Goal: Information Seeking & Learning: Learn about a topic

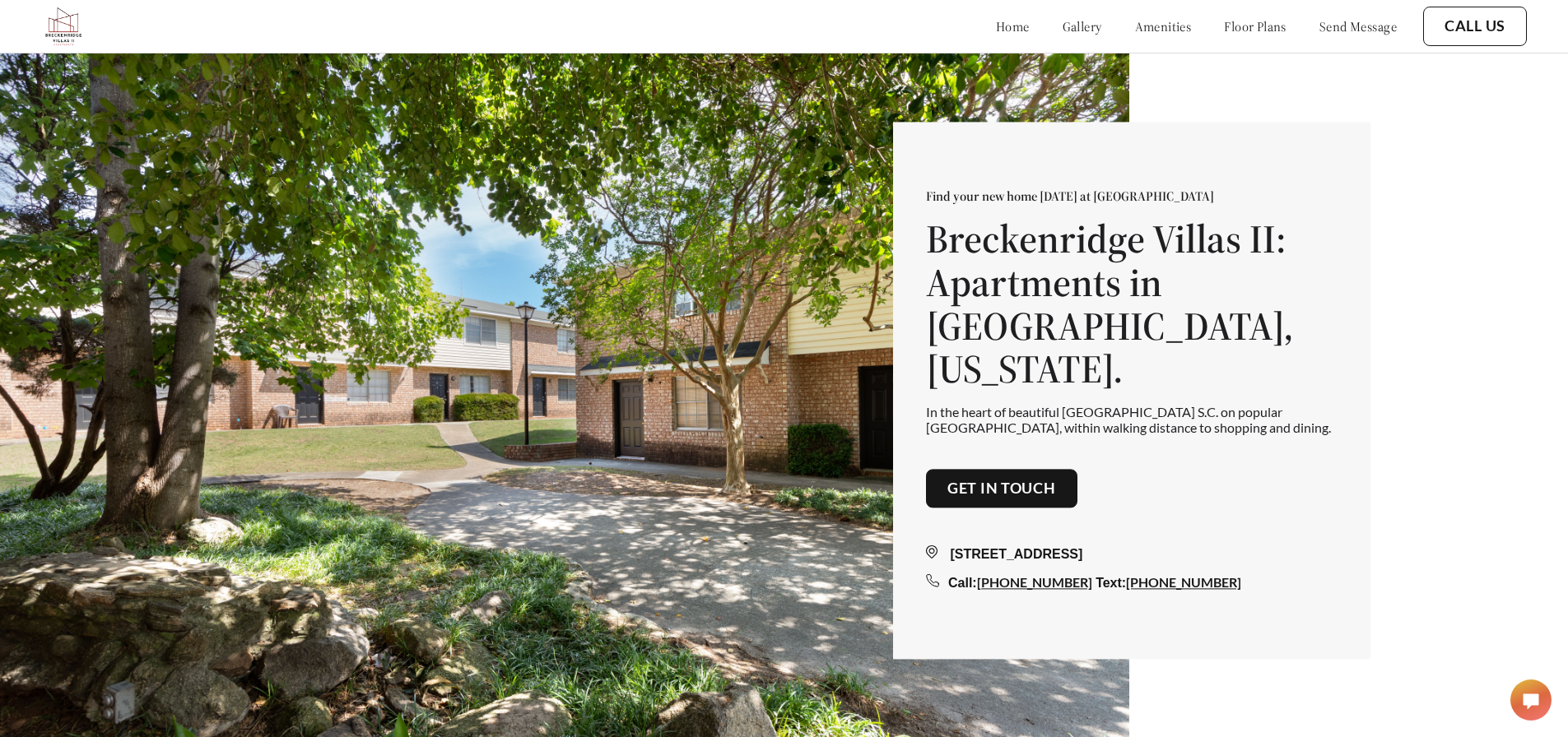
click at [1037, 36] on div "home gallery amenities floor plans send message" at bounding box center [1179, 27] width 433 height 45
click at [1062, 29] on link "gallery" at bounding box center [1082, 26] width 40 height 16
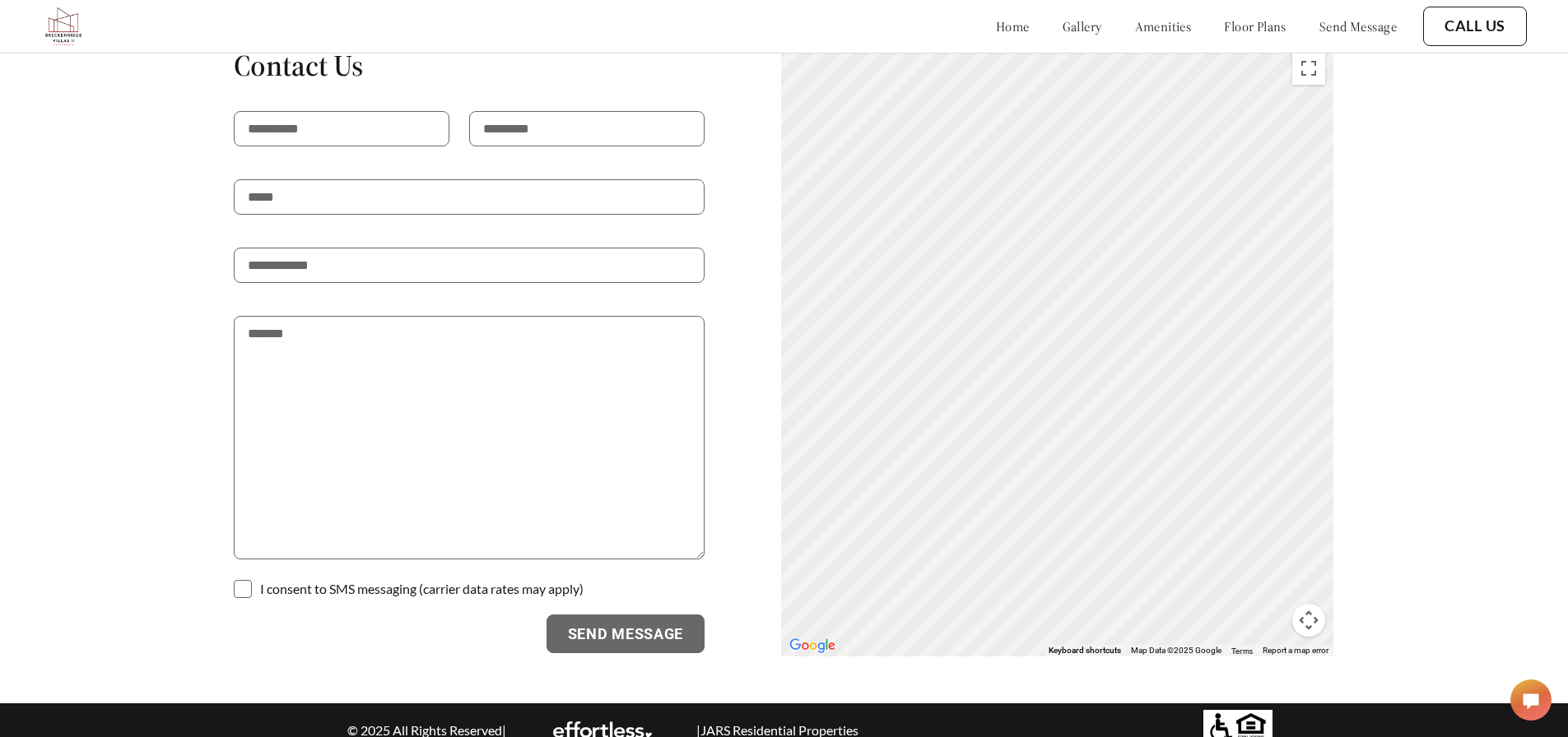
scroll to position [2547, 0]
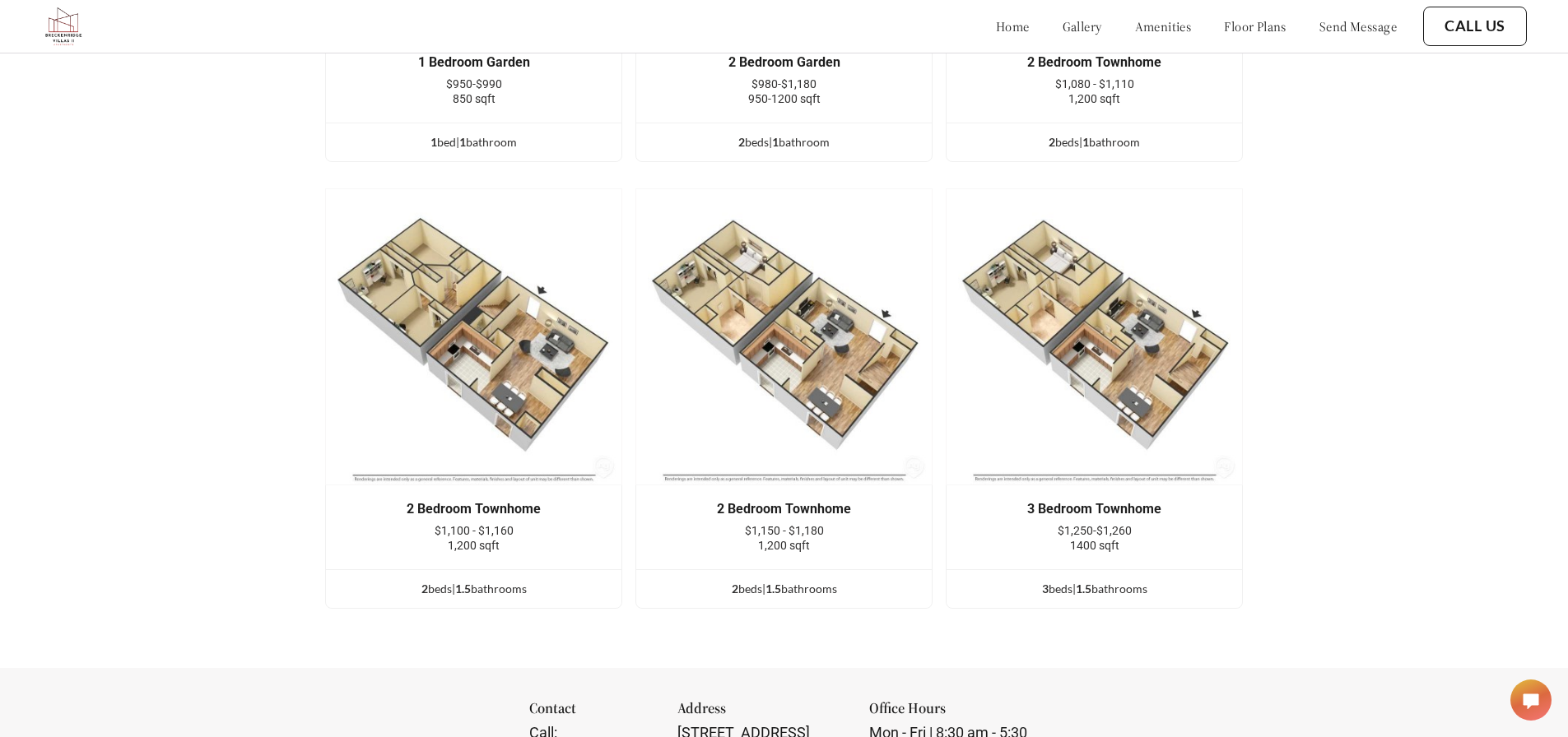
click at [1032, 35] on div "home gallery amenities floor plans send message" at bounding box center [1179, 27] width 433 height 45
click at [1062, 21] on link "gallery" at bounding box center [1082, 26] width 40 height 16
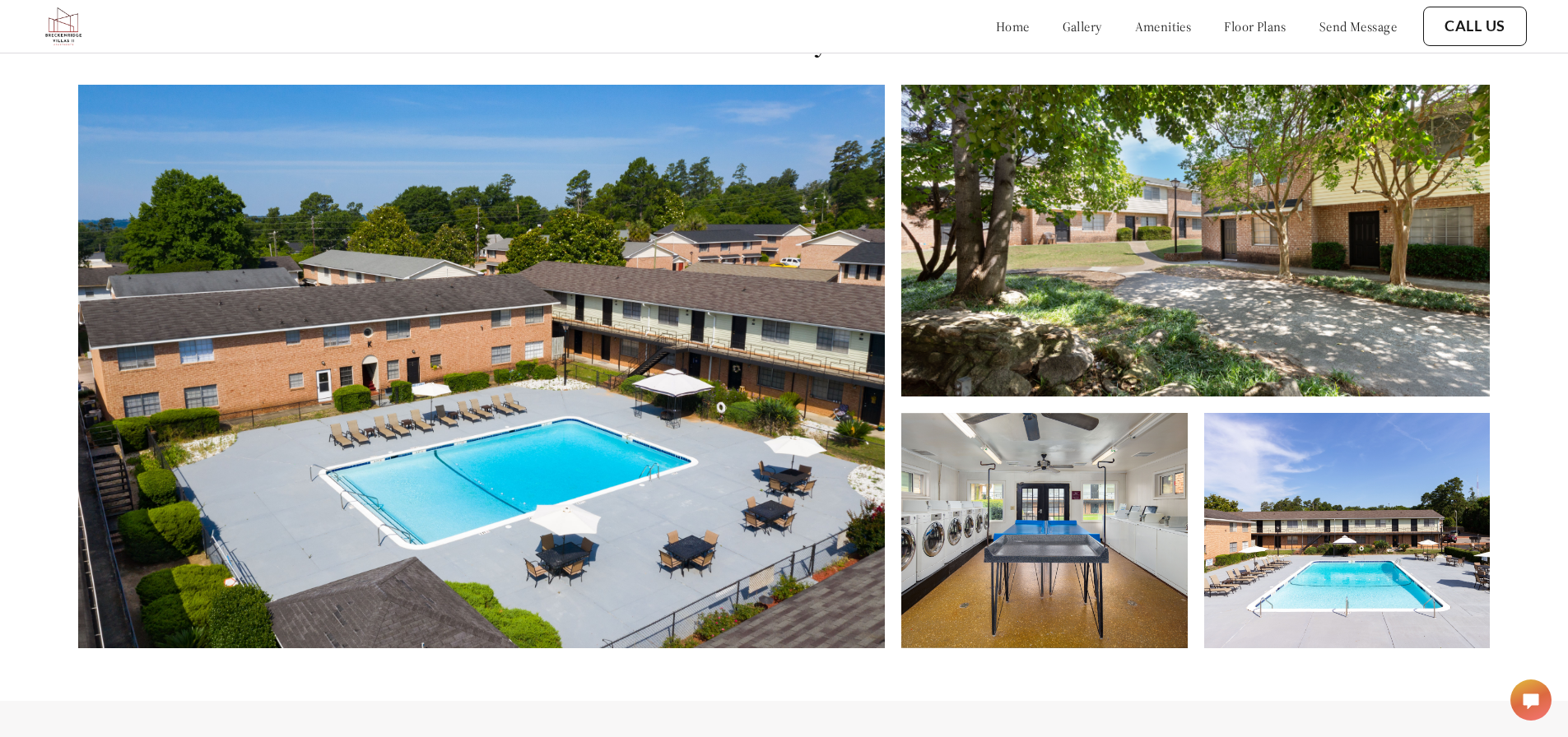
scroll to position [749, 0]
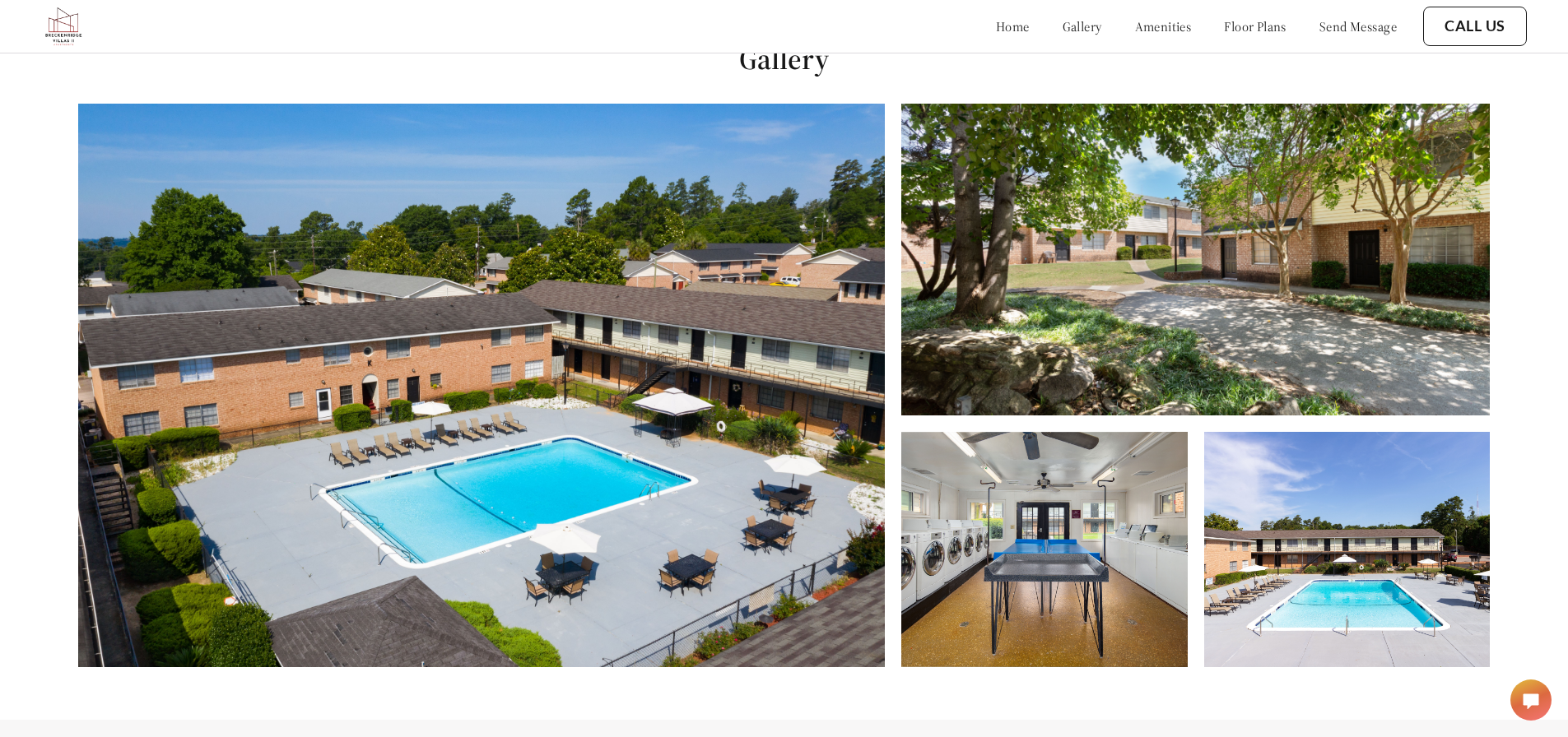
click at [1338, 534] on img at bounding box center [1347, 549] width 286 height 235
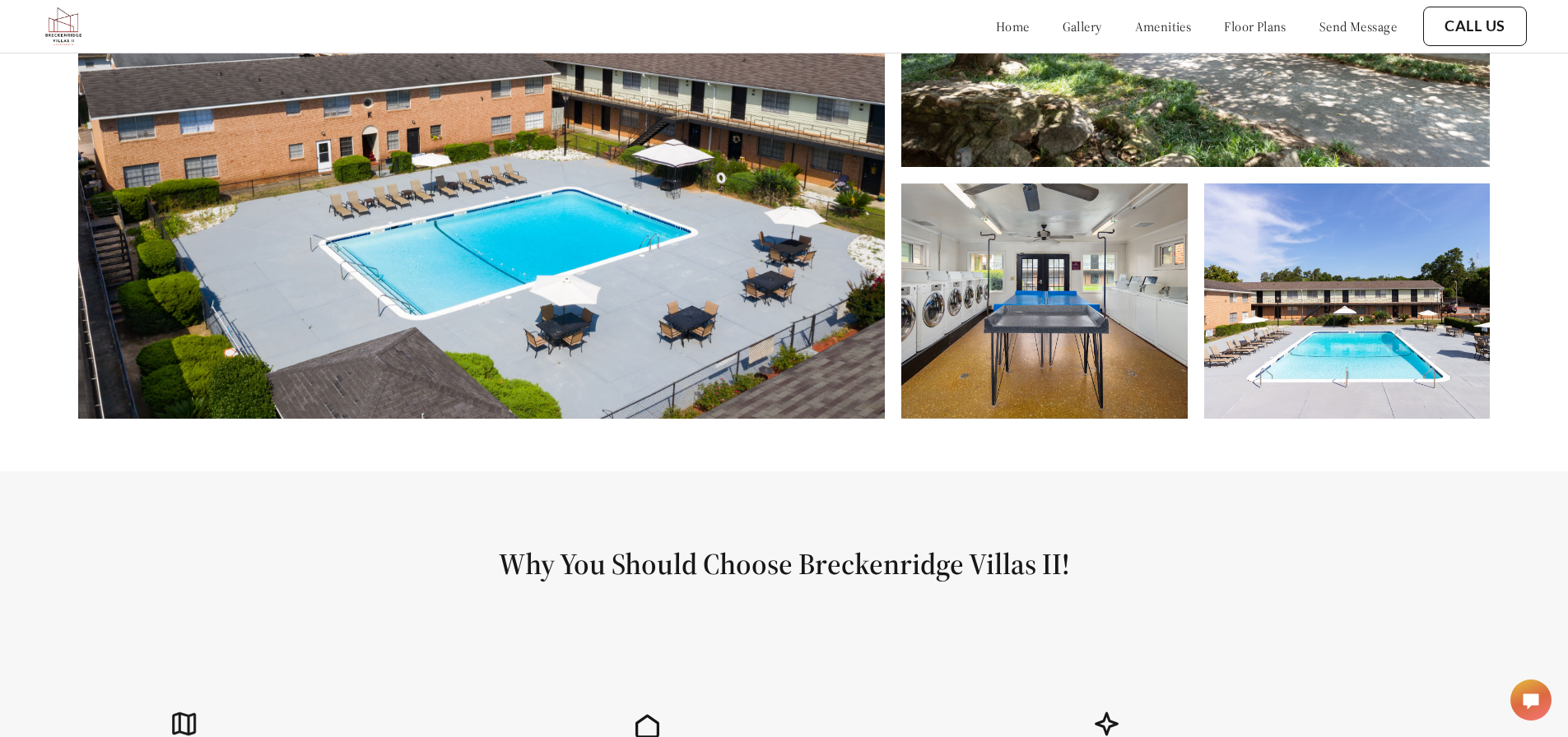
scroll to position [996, 0]
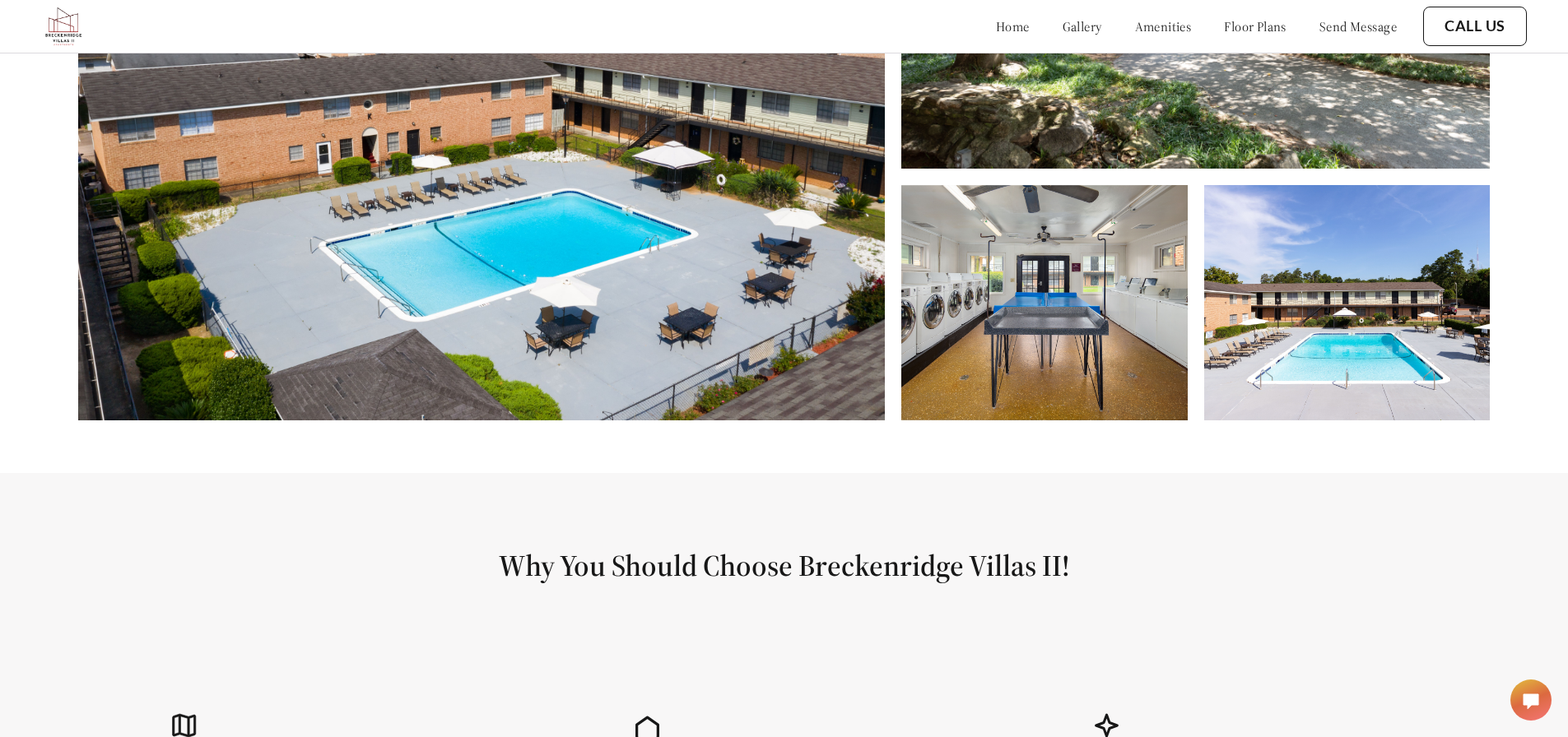
click at [899, 348] on div at bounding box center [489, 139] width 823 height 563
click at [778, 323] on img at bounding box center [482, 139] width 806 height 563
click at [1336, 359] on img at bounding box center [1347, 302] width 286 height 235
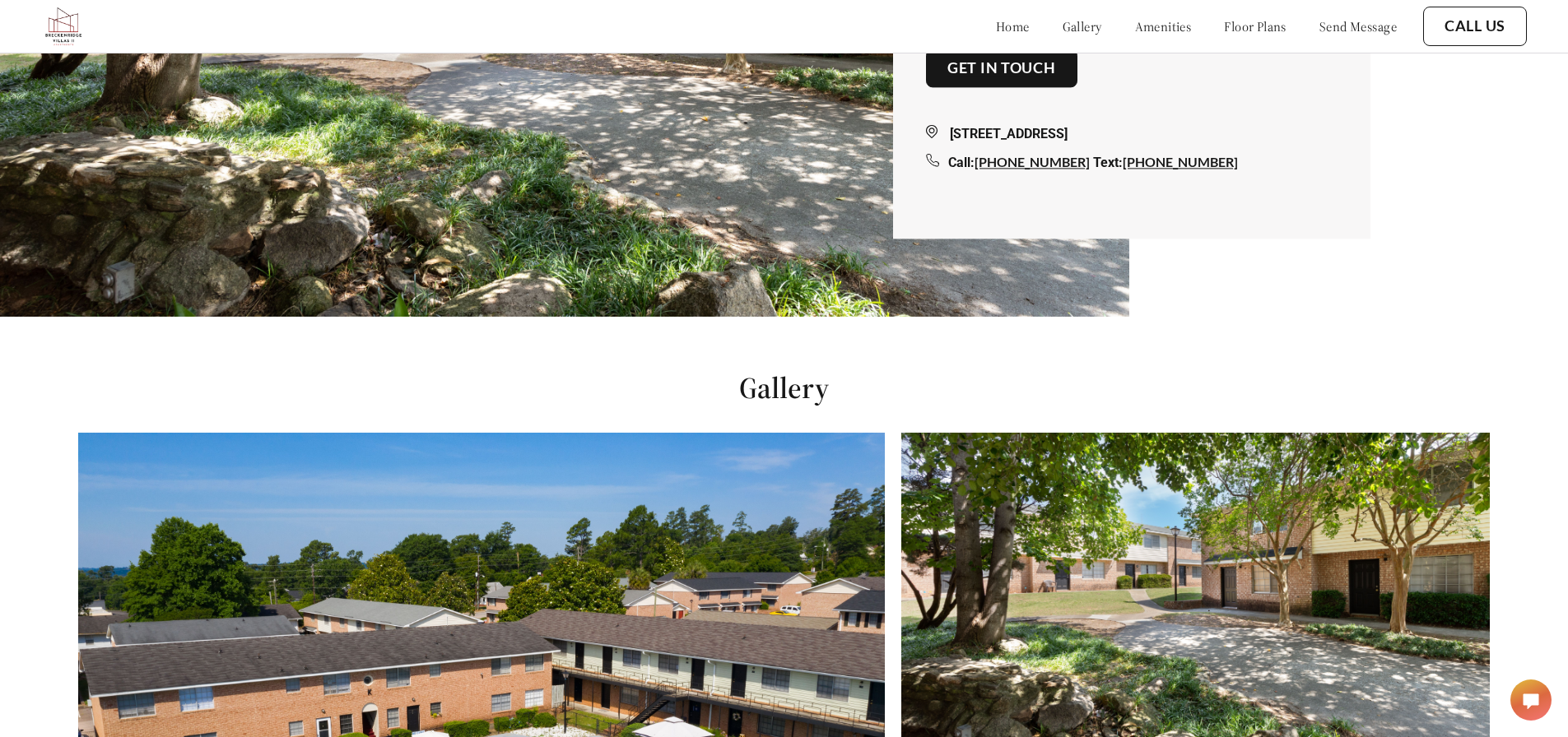
click at [957, 662] on img at bounding box center [1195, 589] width 588 height 312
click at [712, 575] on img at bounding box center [482, 715] width 806 height 563
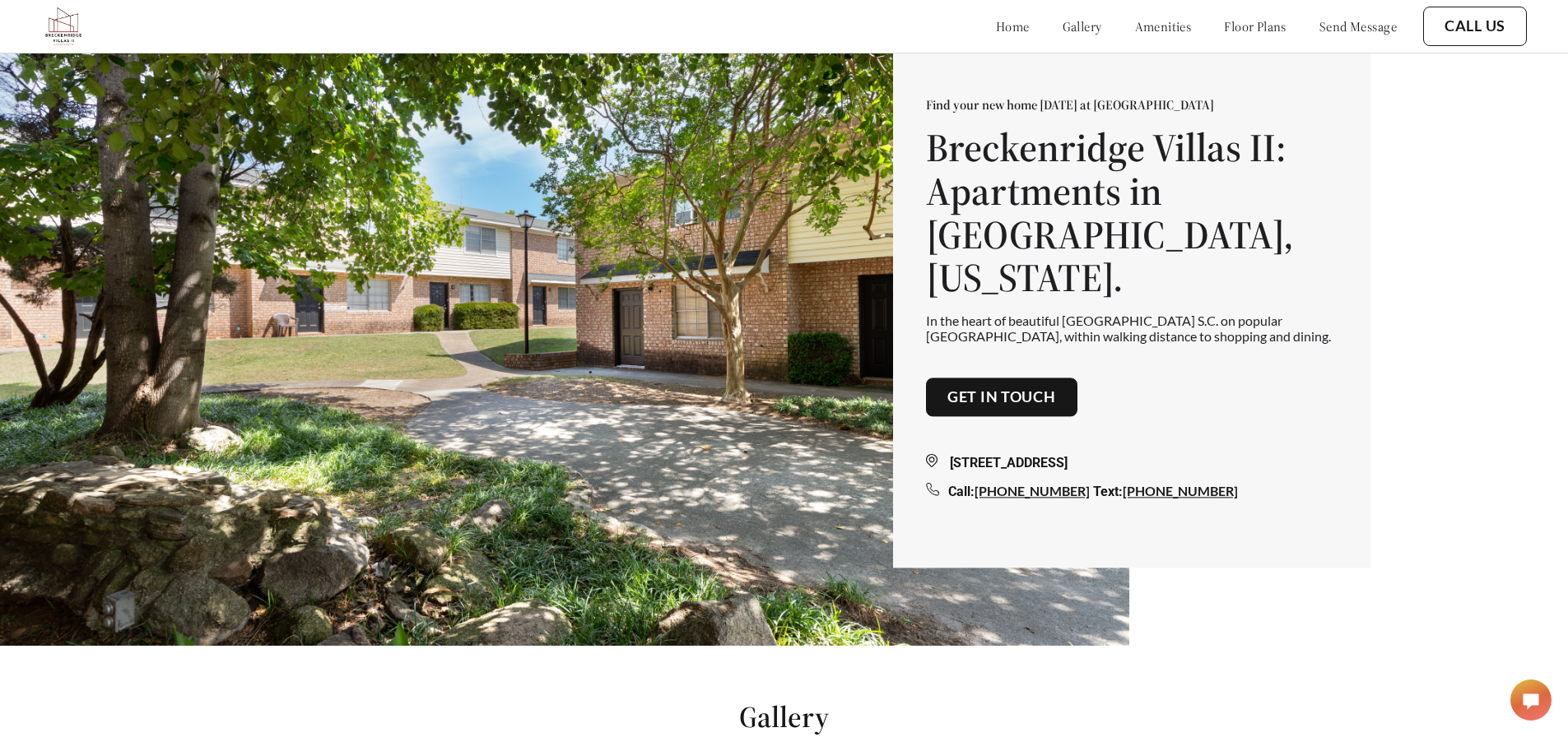
scroll to position [0, 0]
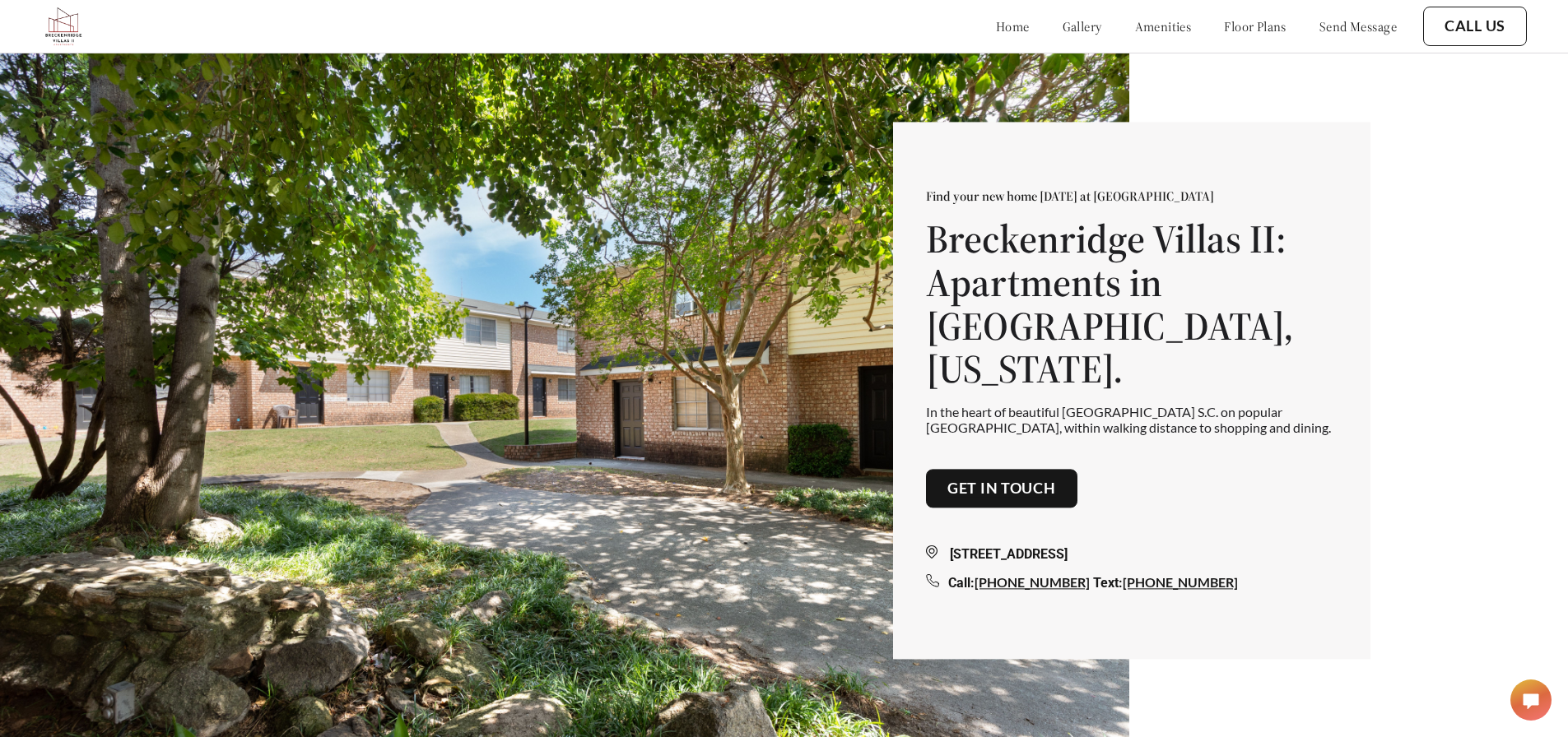
click at [1224, 21] on link "floor plans" at bounding box center [1255, 26] width 63 height 16
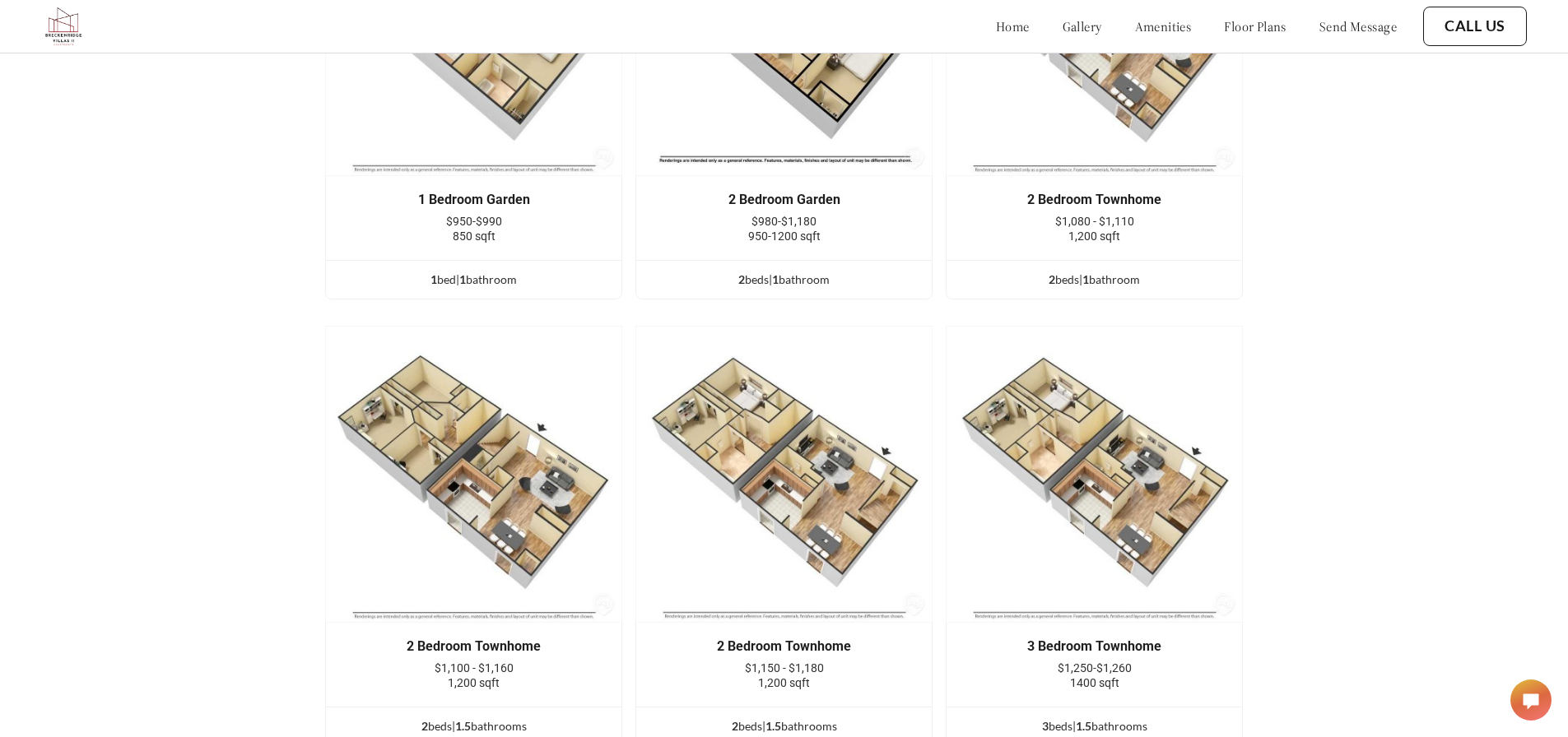
scroll to position [2109, 0]
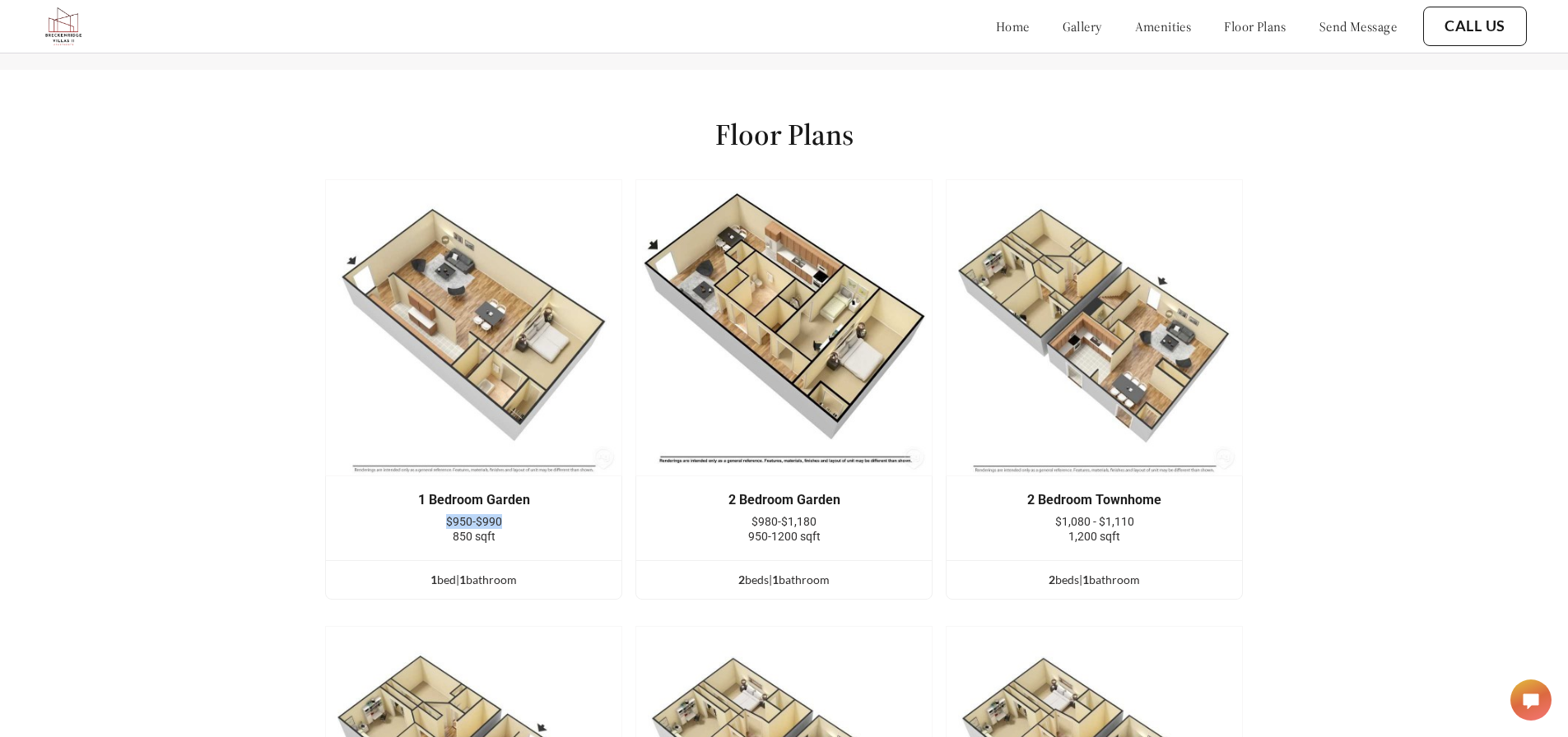
drag, startPoint x: 453, startPoint y: 528, endPoint x: 535, endPoint y: 526, distance: 82.0
click at [535, 526] on div "$950-$990" at bounding box center [474, 521] width 246 height 15
click at [563, 358] on img at bounding box center [473, 327] width 297 height 297
click at [486, 507] on div "1 Bedroom Garden" at bounding box center [474, 499] width 246 height 15
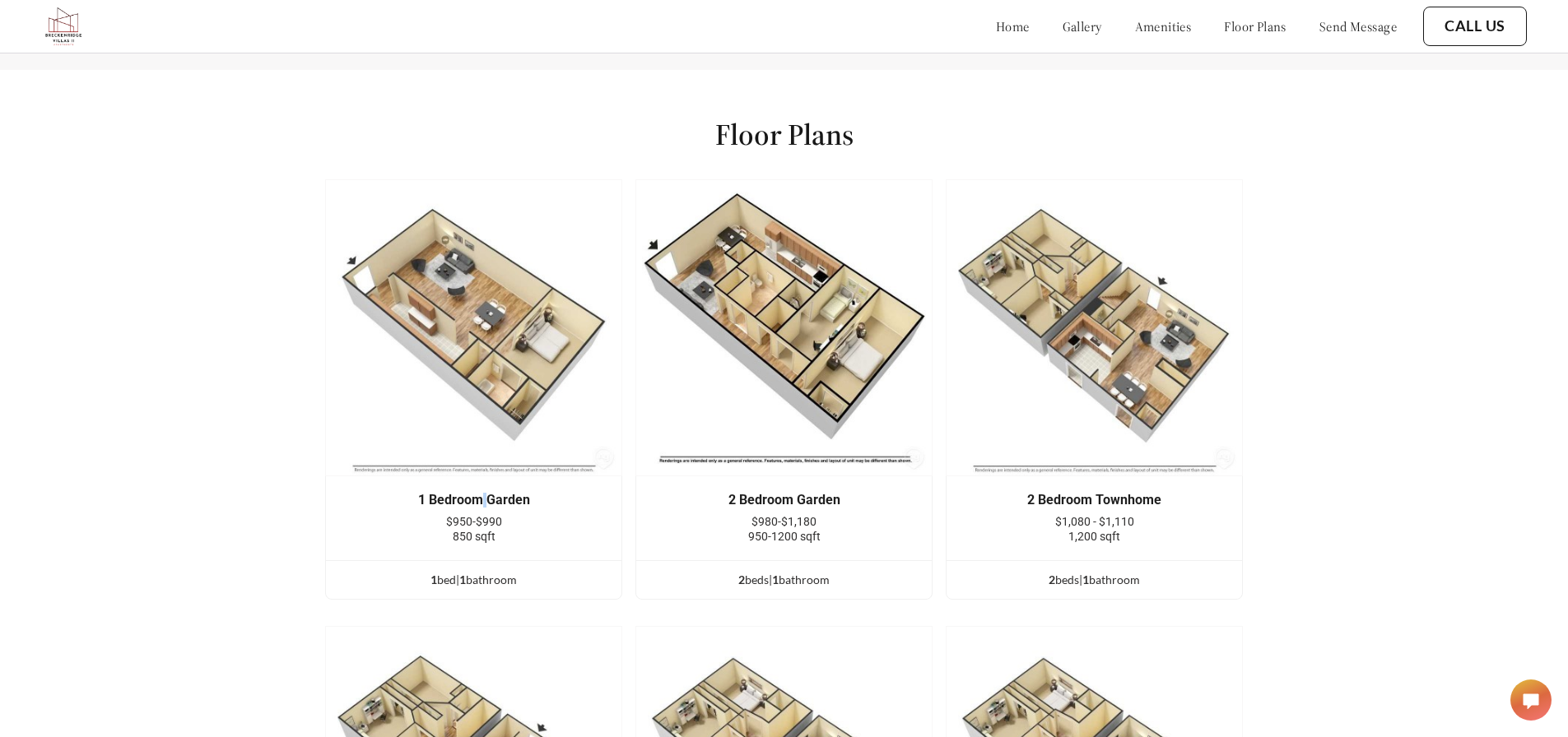
click at [486, 507] on div "1 Bedroom Garden" at bounding box center [474, 499] width 246 height 15
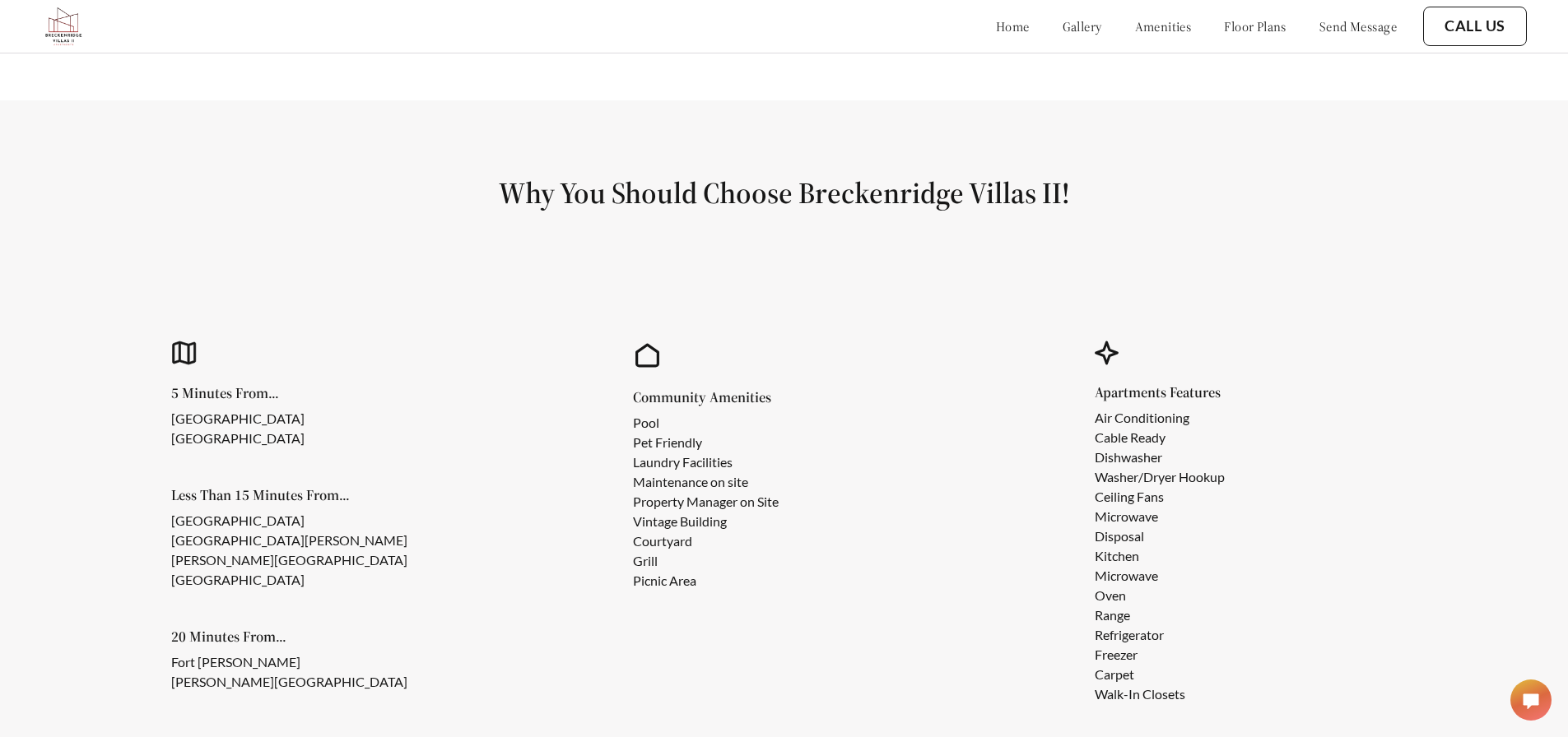
scroll to position [793, 0]
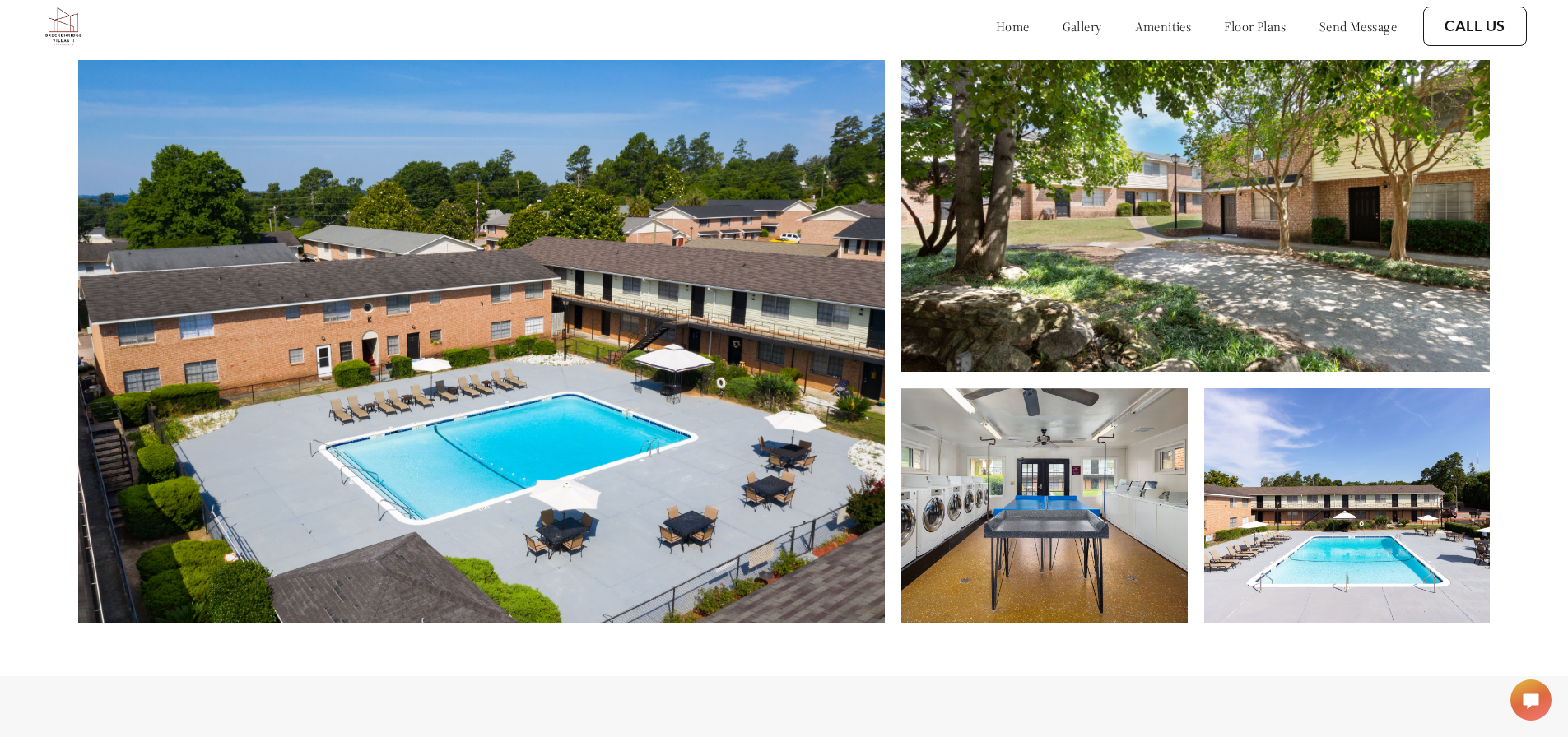
click at [1135, 28] on link "amenities" at bounding box center [1163, 26] width 57 height 16
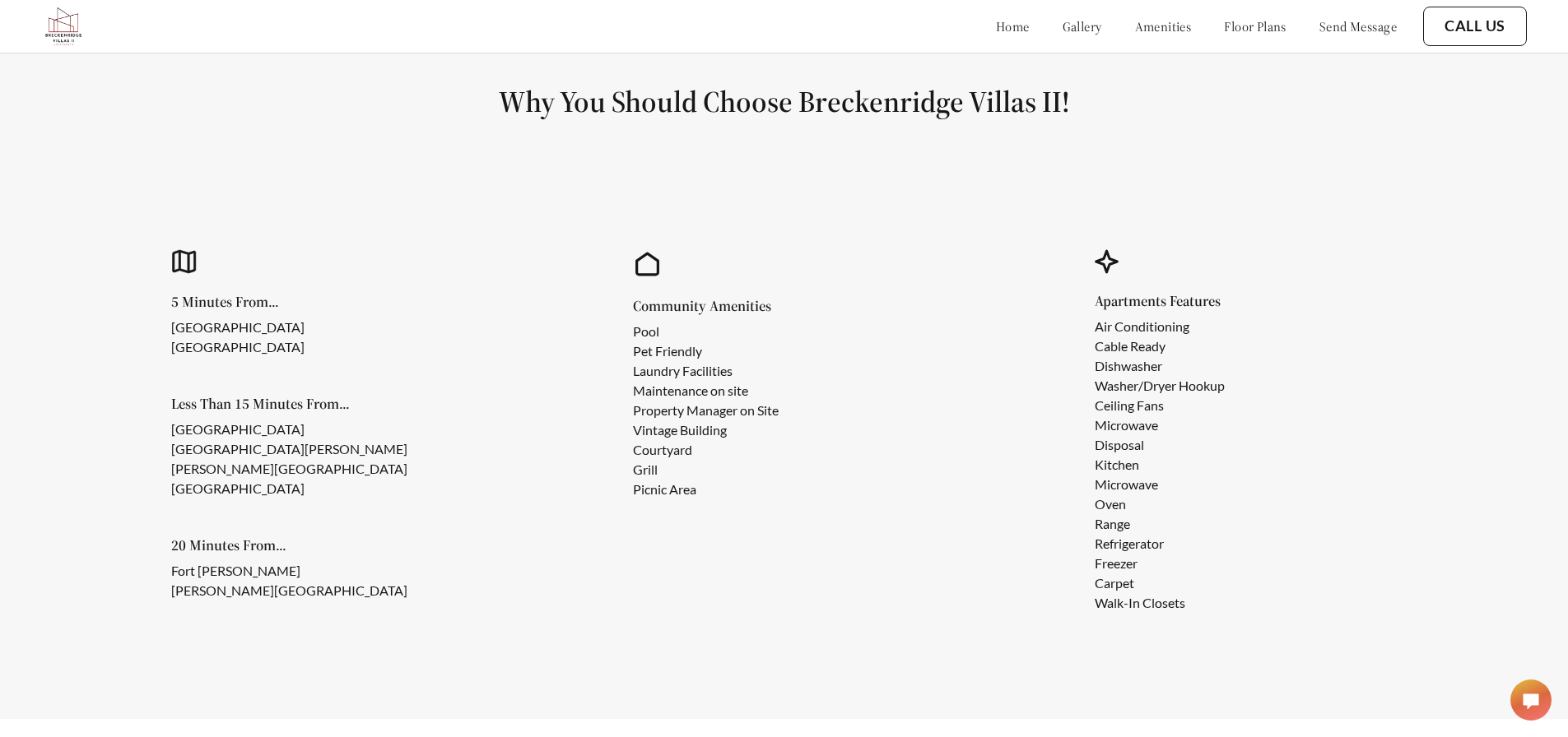
scroll to position [1482, 0]
